Goal: Information Seeking & Learning: Learn about a topic

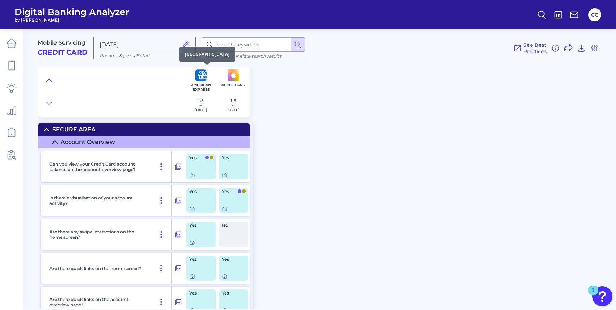
scroll to position [807, 0]
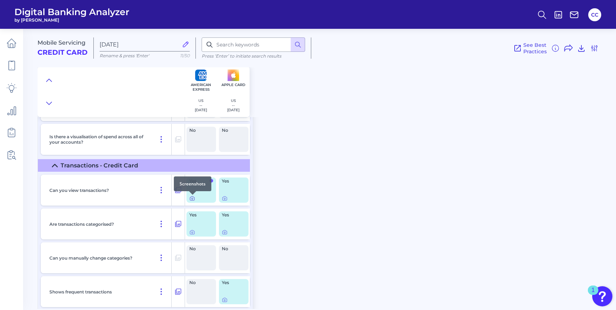
click at [192, 200] on icon at bounding box center [192, 199] width 6 height 6
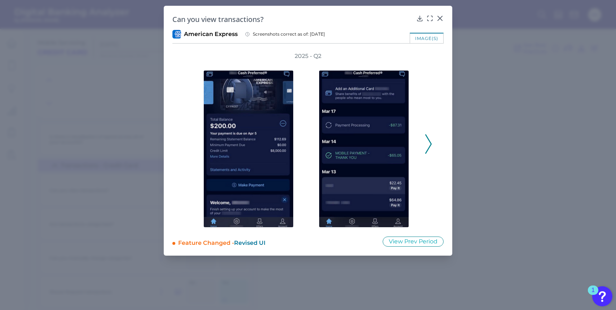
click at [433, 143] on div "2025 - Q2" at bounding box center [307, 140] width 271 height 176
click at [431, 143] on icon at bounding box center [428, 144] width 6 height 19
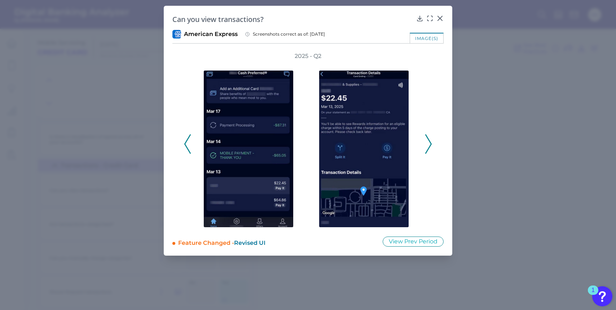
click at [431, 143] on icon at bounding box center [428, 144] width 6 height 19
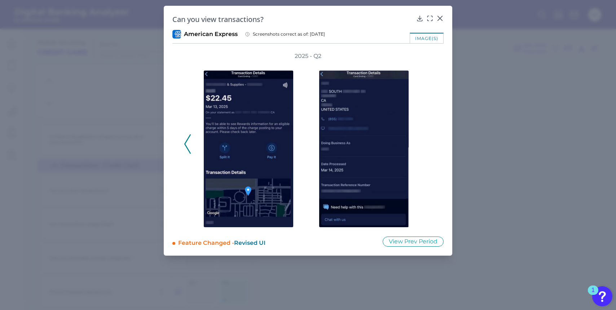
click at [430, 143] on div "2025 - Q2" at bounding box center [308, 140] width 248 height 176
click at [183, 140] on div "2025 - Q2" at bounding box center [307, 140] width 271 height 176
click at [187, 140] on polyline at bounding box center [187, 144] width 5 height 18
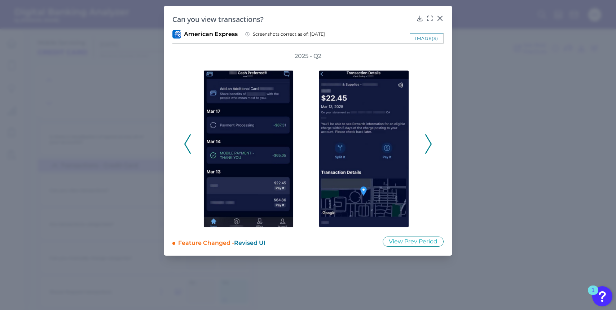
click at [440, 23] on div "Can you view transactions?" at bounding box center [307, 19] width 271 height 10
click at [440, 21] on div at bounding box center [439, 23] width 7 height 7
click at [439, 14] on button at bounding box center [439, 17] width 7 height 7
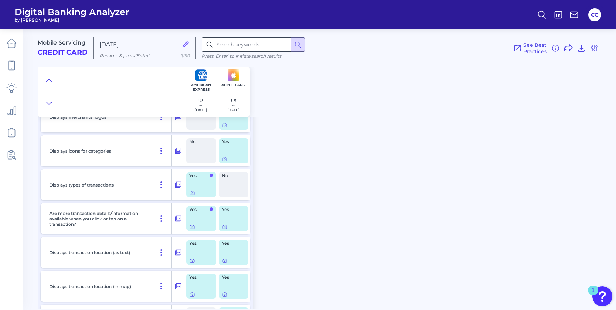
scroll to position [1082, 0]
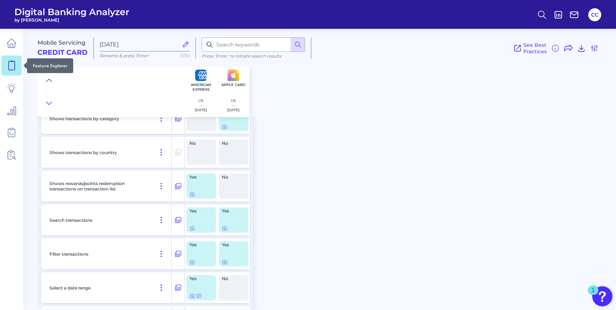
click at [8, 61] on icon at bounding box center [11, 66] width 10 height 10
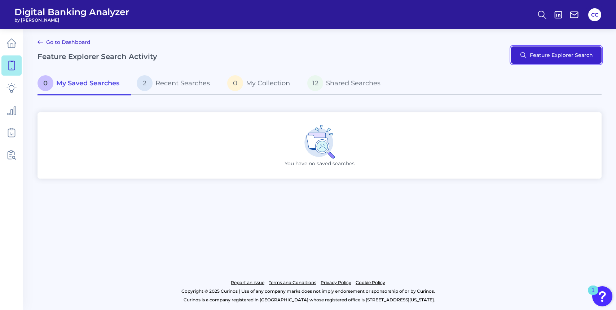
click at [522, 59] on button "Feature Explorer Search" at bounding box center [556, 55] width 91 height 17
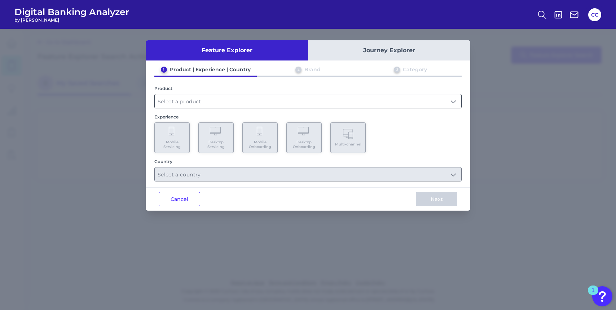
click at [227, 103] on input "text" at bounding box center [308, 101] width 307 height 14
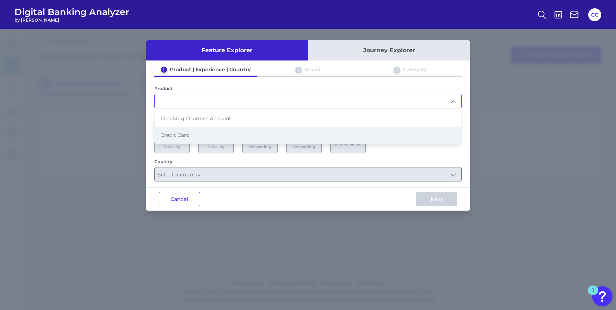
click at [205, 133] on li "Credit Card" at bounding box center [308, 135] width 307 height 17
type input "Credit Card"
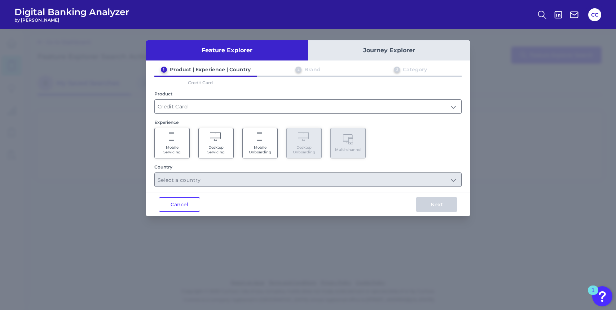
click at [179, 139] on Servicing "Mobile Servicing" at bounding box center [171, 143] width 35 height 31
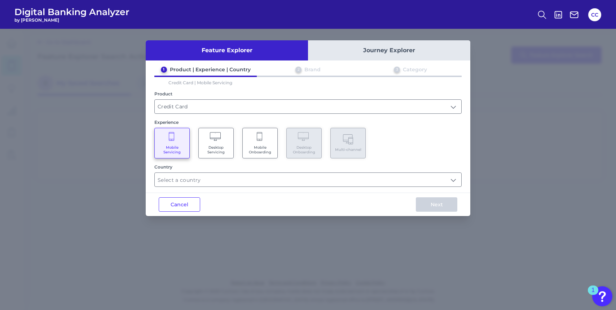
click at [206, 137] on Servicing "Desktop Servicing" at bounding box center [215, 143] width 35 height 31
click at [186, 140] on Servicing "Mobile Servicing" at bounding box center [171, 143] width 35 height 31
click at [215, 181] on input "text" at bounding box center [308, 180] width 307 height 14
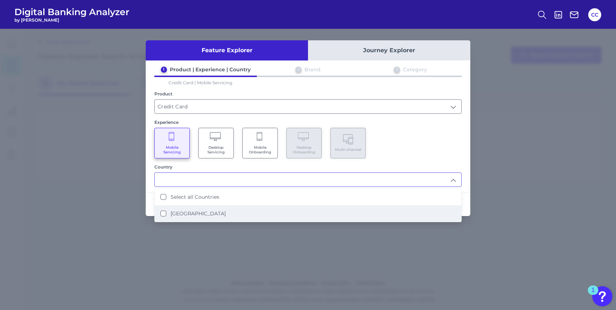
click at [216, 207] on li "[GEOGRAPHIC_DATA]" at bounding box center [308, 214] width 307 height 17
type input "Select all Countries"
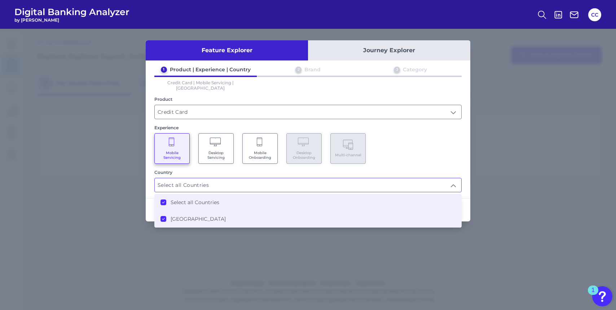
click at [451, 146] on div "Mobile Servicing Desktop Servicing Mobile Onboarding Desktop Onboarding Multi-c…" at bounding box center [307, 148] width 307 height 31
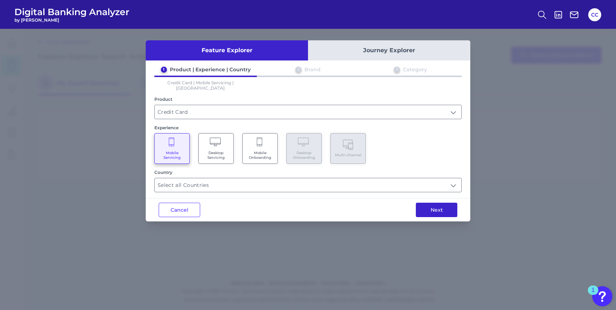
click at [449, 208] on button "Next" at bounding box center [436, 210] width 41 height 14
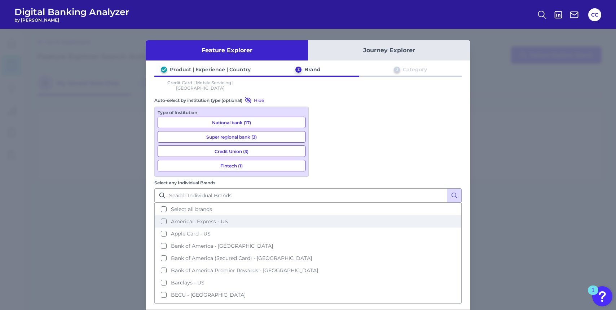
click at [321, 216] on button "American Express - US" at bounding box center [308, 222] width 306 height 12
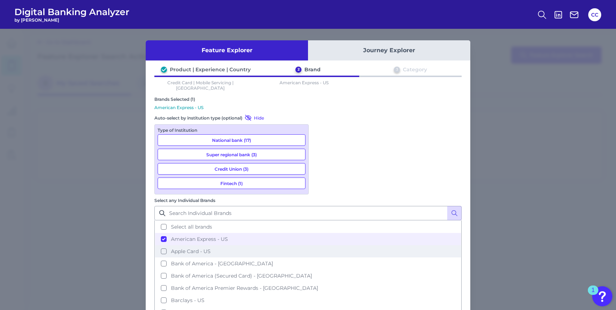
click at [322, 246] on button "Apple Card - US" at bounding box center [308, 252] width 306 height 12
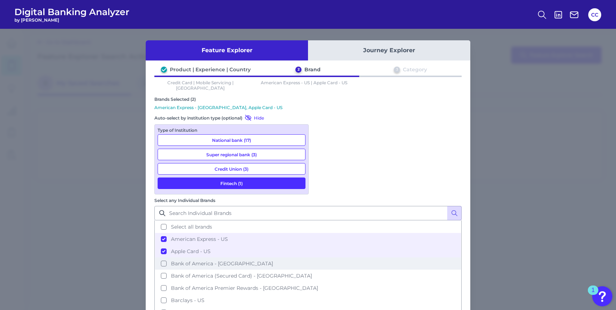
click at [320, 258] on button "Bank of America - [GEOGRAPHIC_DATA]" at bounding box center [308, 264] width 306 height 12
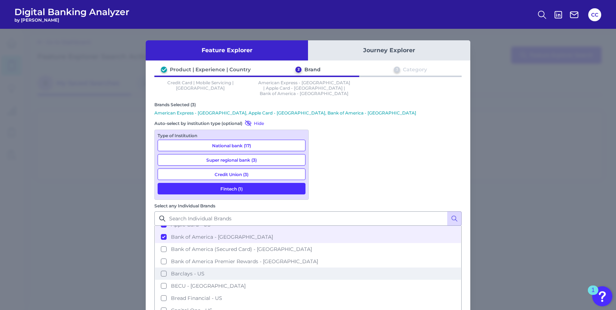
scroll to position [35, 0]
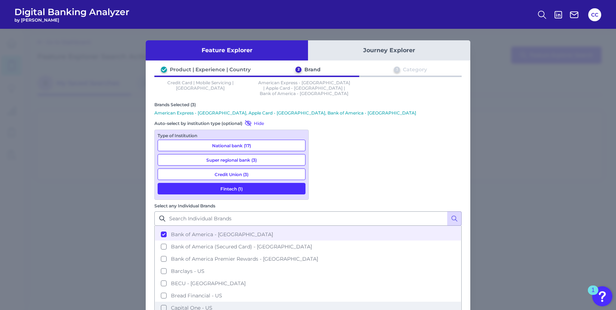
click at [322, 302] on button "Capital One - US" at bounding box center [308, 308] width 306 height 12
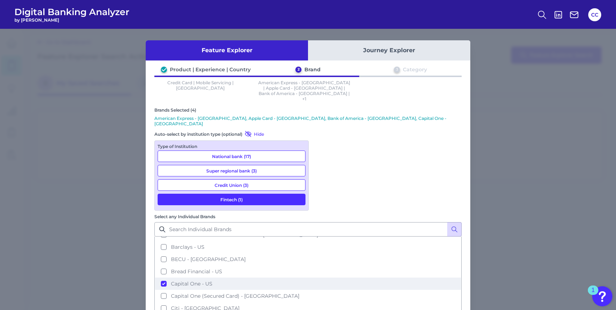
scroll to position [71, 0]
click at [322, 301] on button "Citi - [GEOGRAPHIC_DATA]" at bounding box center [308, 307] width 306 height 12
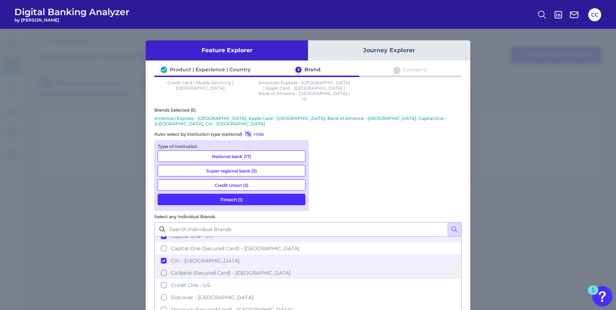
scroll to position [140, 0]
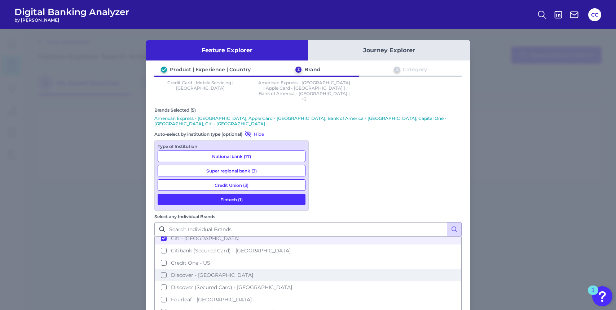
click at [321, 269] on button "Discover - [GEOGRAPHIC_DATA]" at bounding box center [308, 275] width 306 height 12
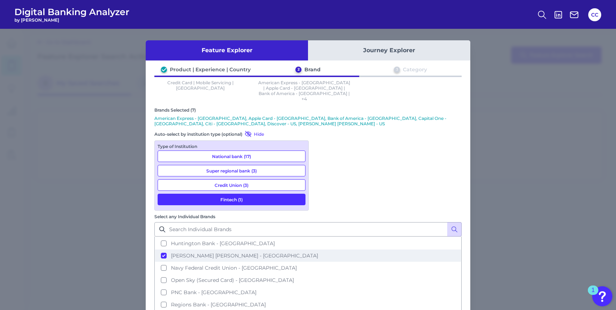
scroll to position [222, 0]
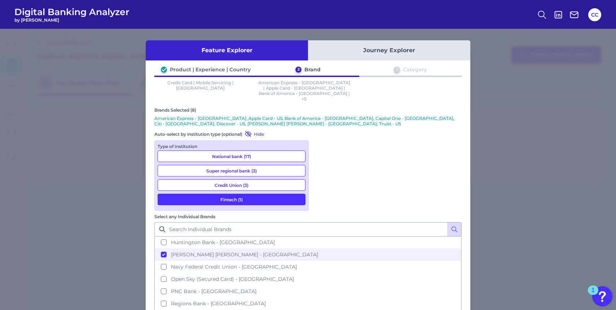
scroll to position [211, 0]
click at [323, 309] on button "Synchrony - US" at bounding box center [308, 315] width 306 height 12
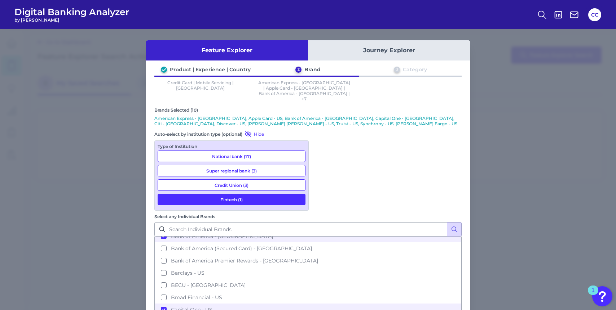
scroll to position [42, 0]
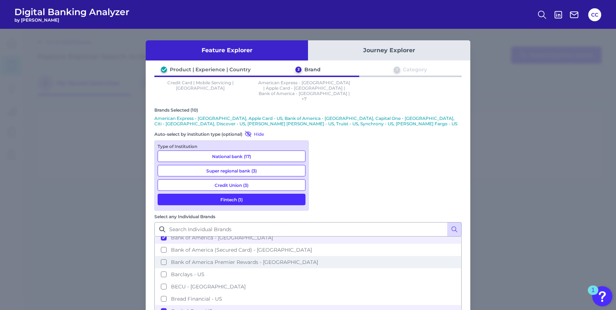
click at [324, 256] on button "Bank of America Premier Rewards - [GEOGRAPHIC_DATA]" at bounding box center [308, 262] width 306 height 12
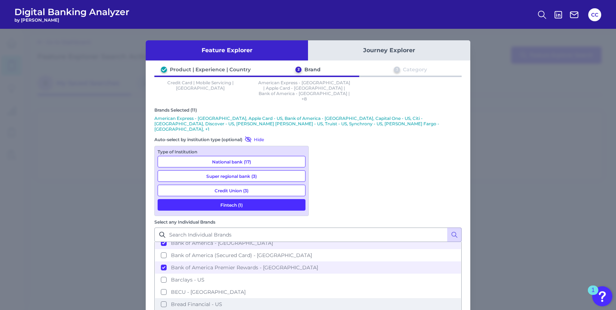
scroll to position [257, 0]
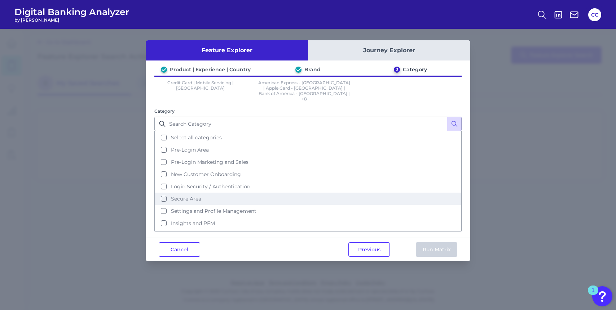
click at [162, 193] on button "Secure Area" at bounding box center [308, 199] width 306 height 12
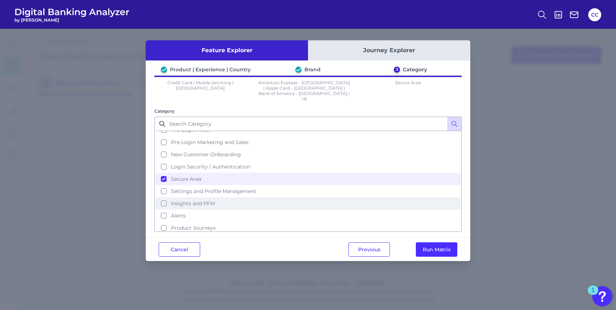
scroll to position [31, 0]
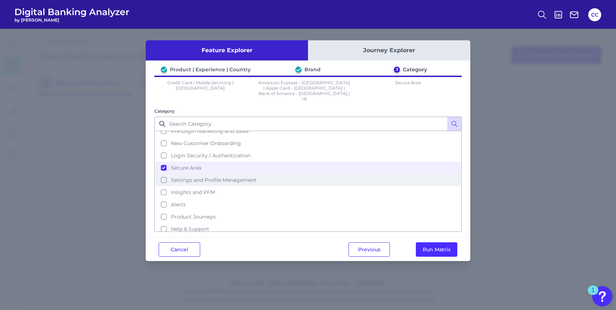
click at [167, 174] on button "Settings and Profile Management" at bounding box center [308, 180] width 306 height 12
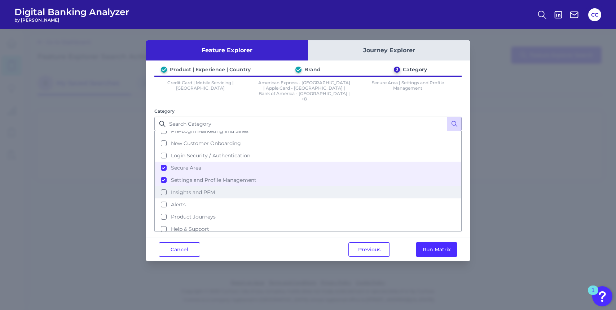
click at [164, 186] on button "Insights and PFM" at bounding box center [308, 192] width 306 height 12
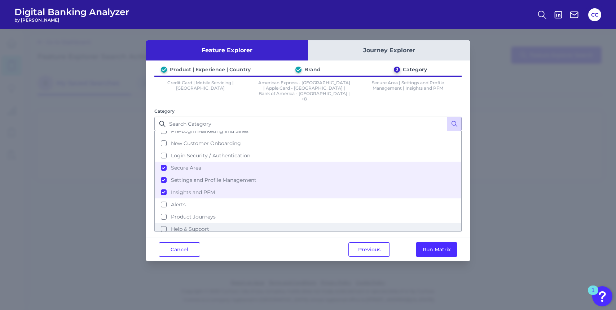
click at [337, 223] on button "Help & Support" at bounding box center [308, 229] width 306 height 12
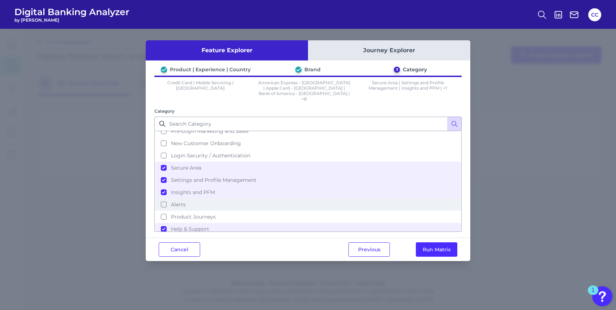
click at [338, 199] on button "Alerts" at bounding box center [308, 205] width 306 height 12
click at [442, 243] on button "Run Matrix" at bounding box center [436, 250] width 41 height 14
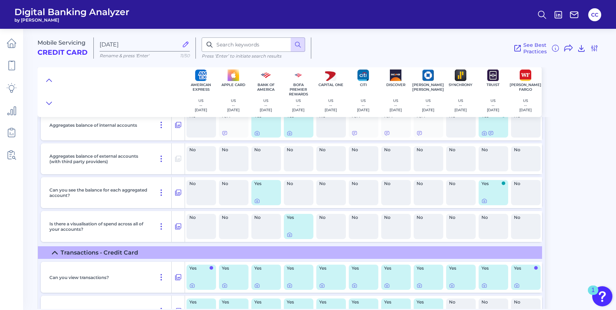
scroll to position [706, 0]
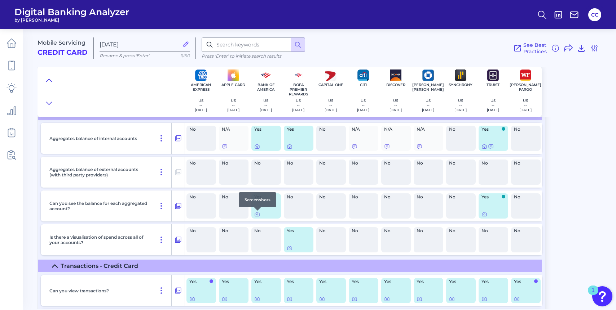
click at [257, 215] on icon at bounding box center [256, 214] width 1 height 1
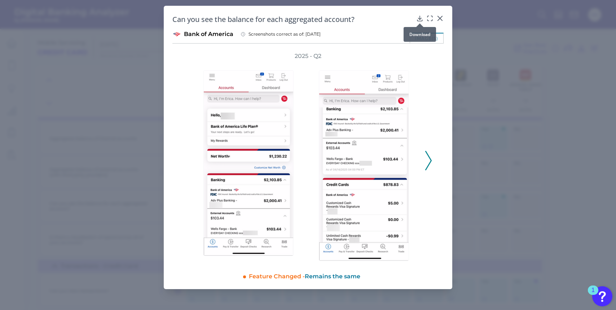
click at [417, 21] on div at bounding box center [419, 23] width 7 height 7
click at [442, 21] on div at bounding box center [439, 23] width 7 height 7
click at [442, 16] on icon at bounding box center [440, 18] width 4 height 4
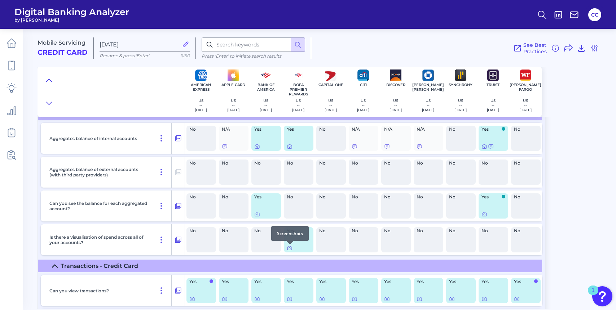
click at [291, 250] on icon at bounding box center [290, 249] width 6 height 6
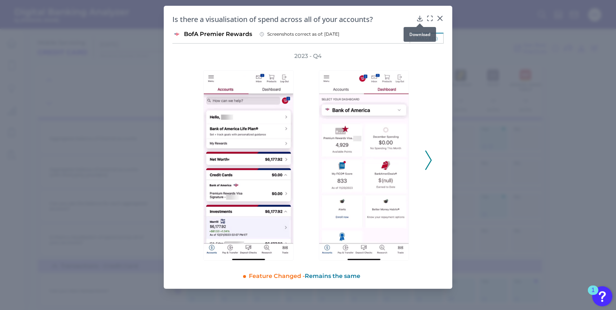
click at [419, 18] on icon at bounding box center [419, 18] width 5 height 5
